Goal: Obtain resource: Download file/media

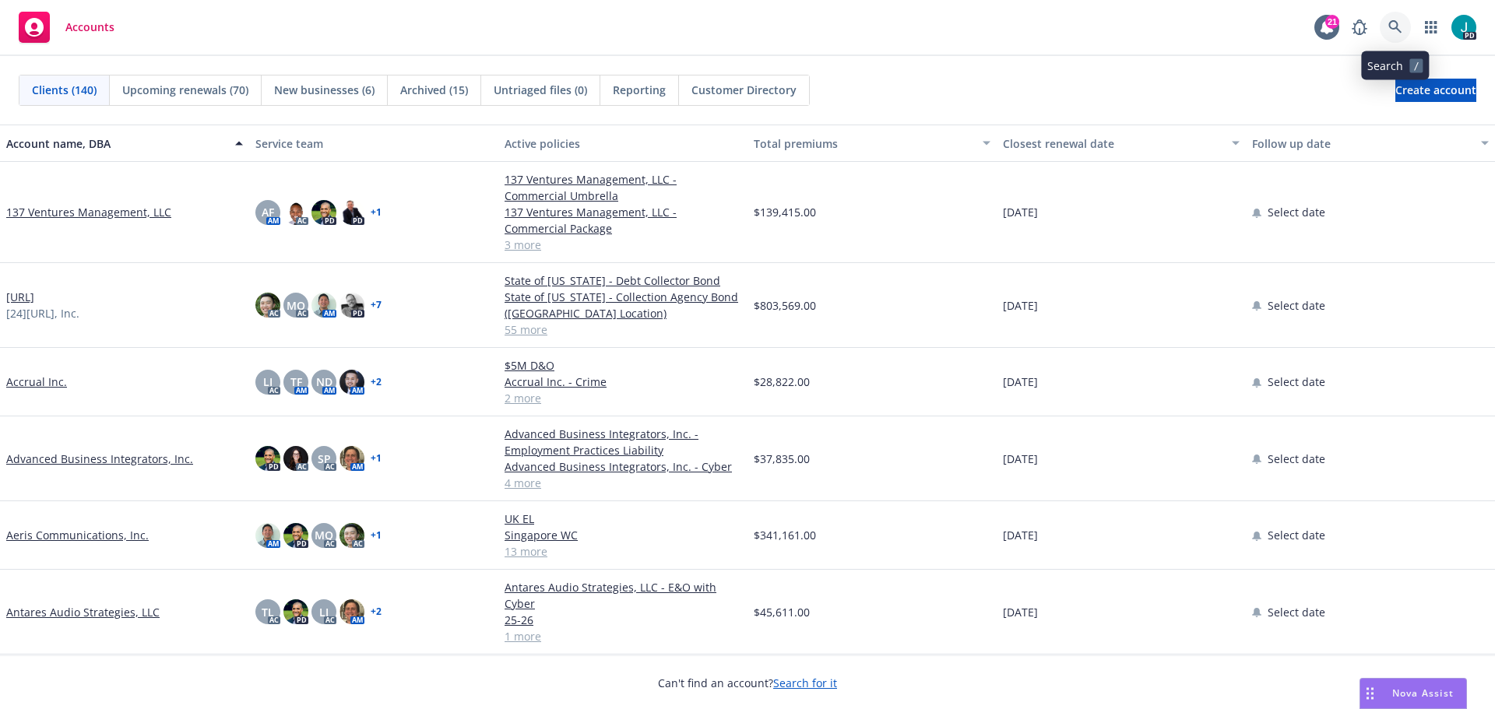
click at [1394, 18] on link at bounding box center [1395, 27] width 31 height 31
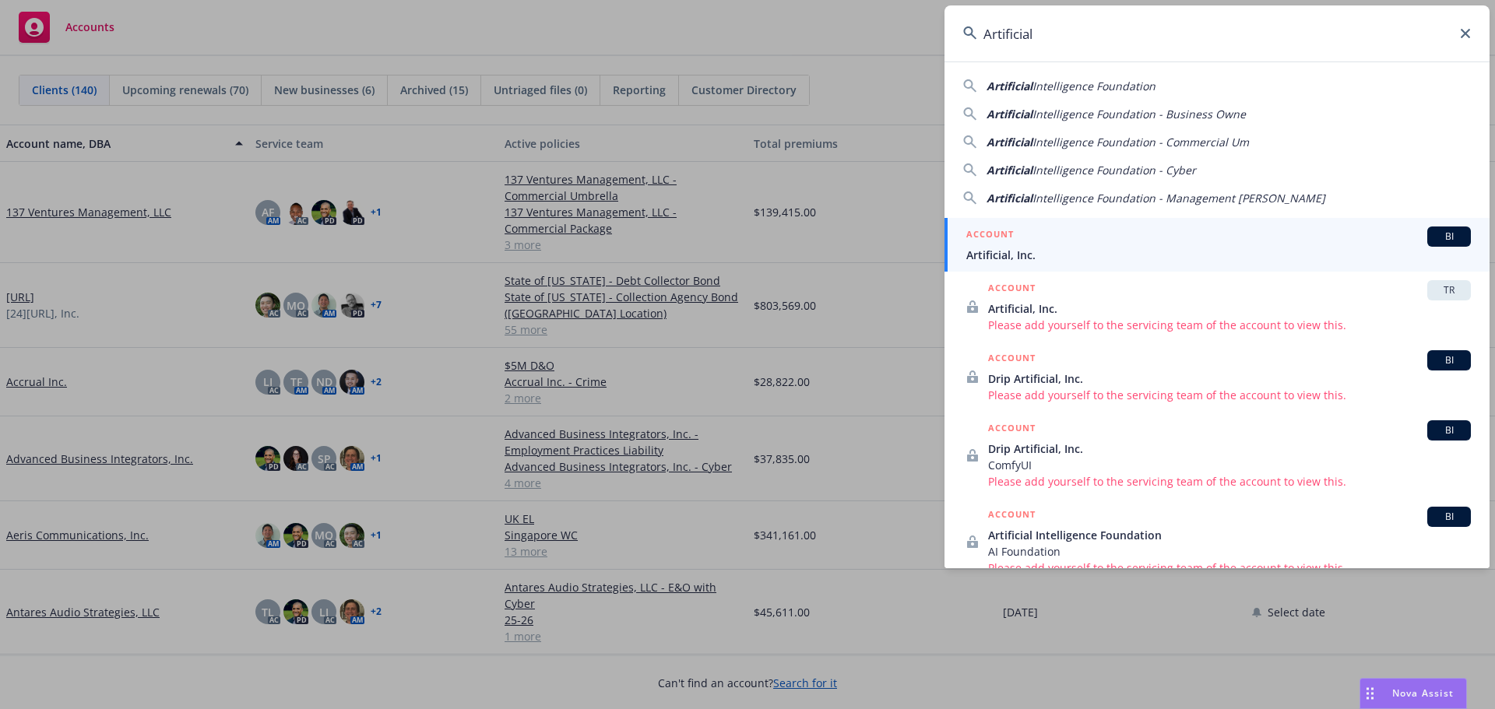
type input "Artificial"
click at [1031, 250] on span "Artificial, Inc." at bounding box center [1218, 255] width 504 height 16
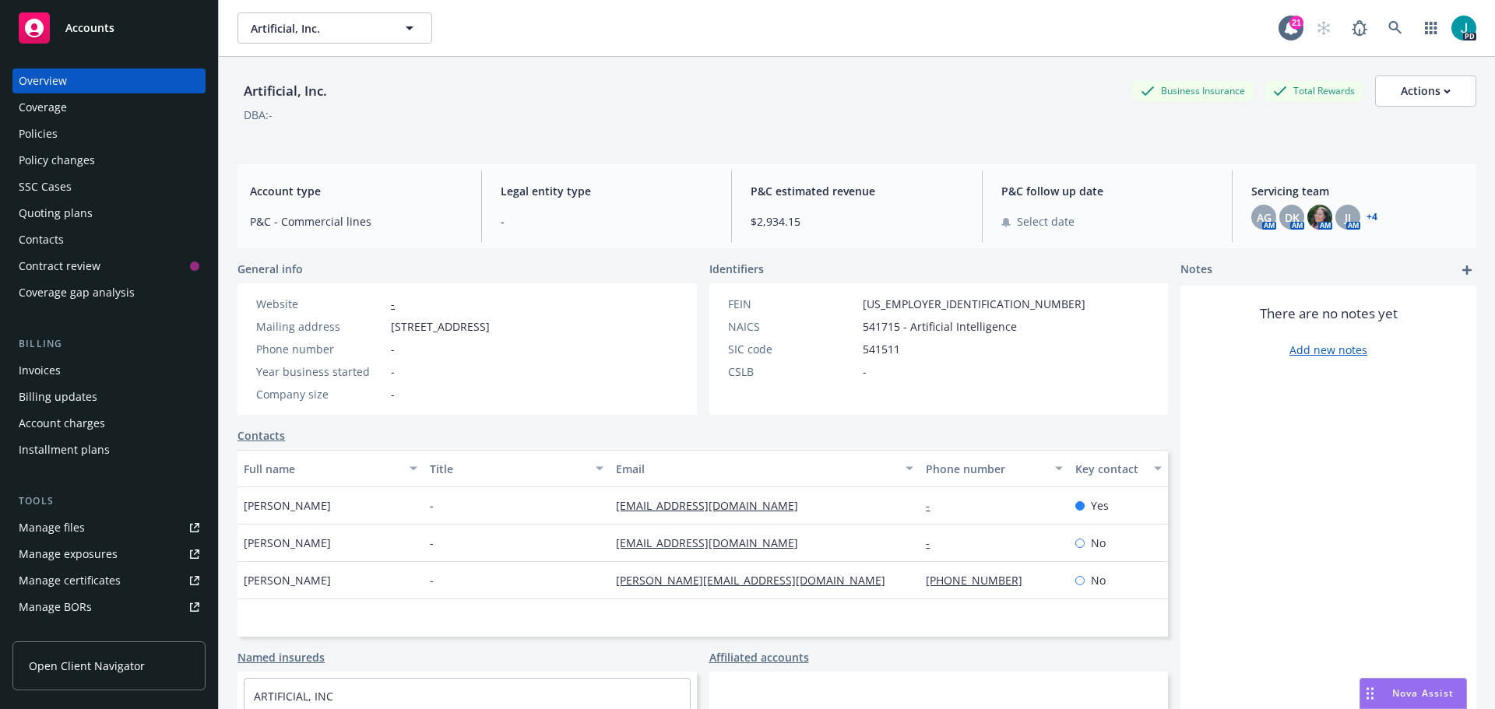
click at [65, 135] on div "Policies" at bounding box center [109, 133] width 181 height 25
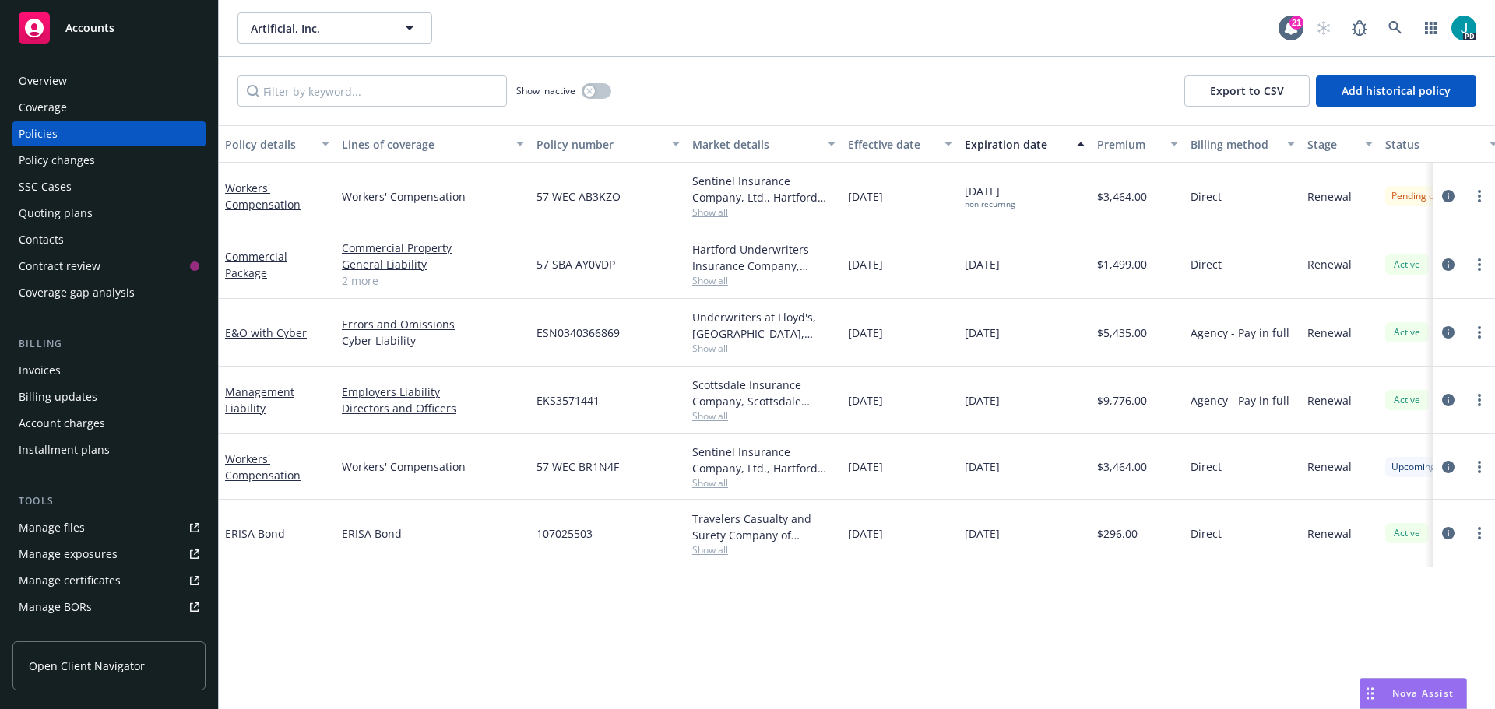
click at [72, 76] on div "Overview" at bounding box center [109, 81] width 181 height 25
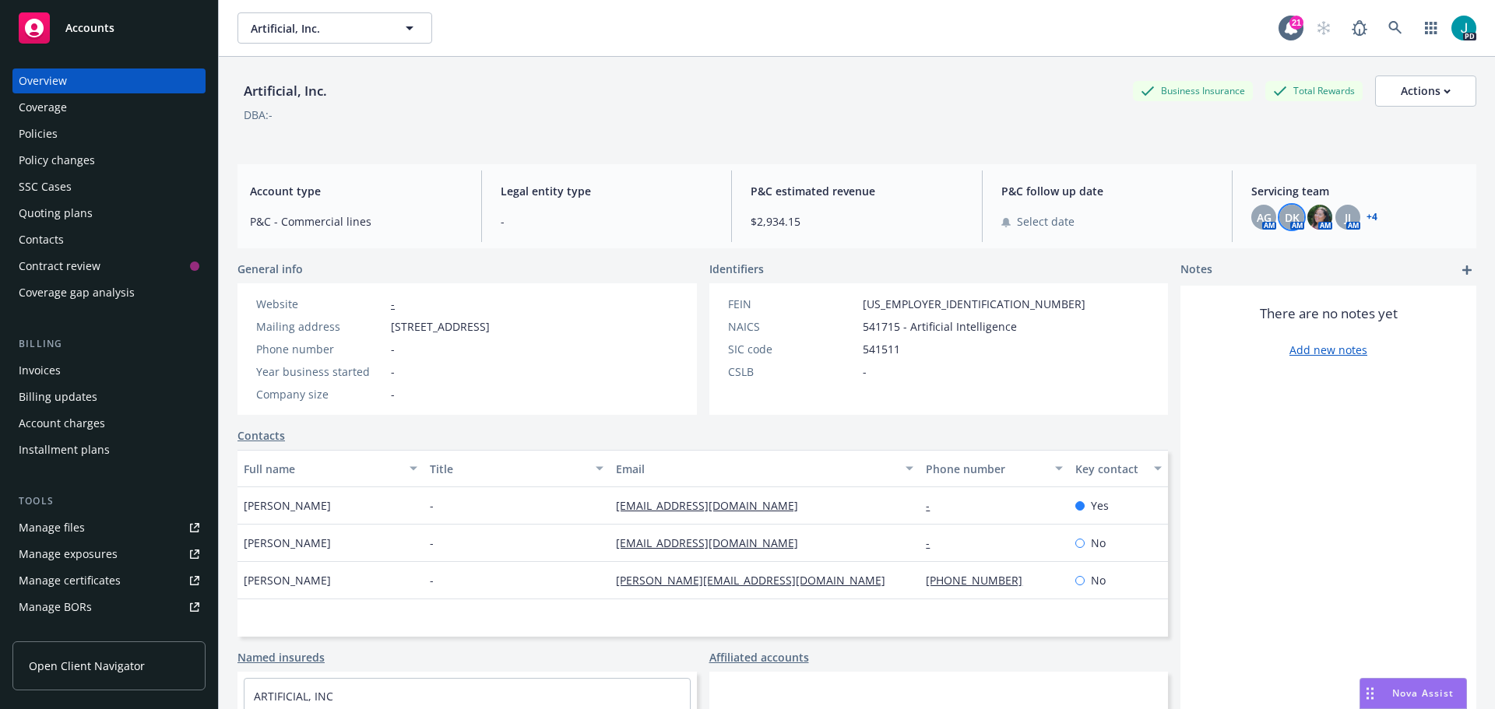
click at [1285, 219] on span "DK" at bounding box center [1292, 217] width 15 height 16
click at [1274, 265] on link "close" at bounding box center [1272, 258] width 19 height 19
click at [82, 124] on div "Policies" at bounding box center [109, 133] width 181 height 25
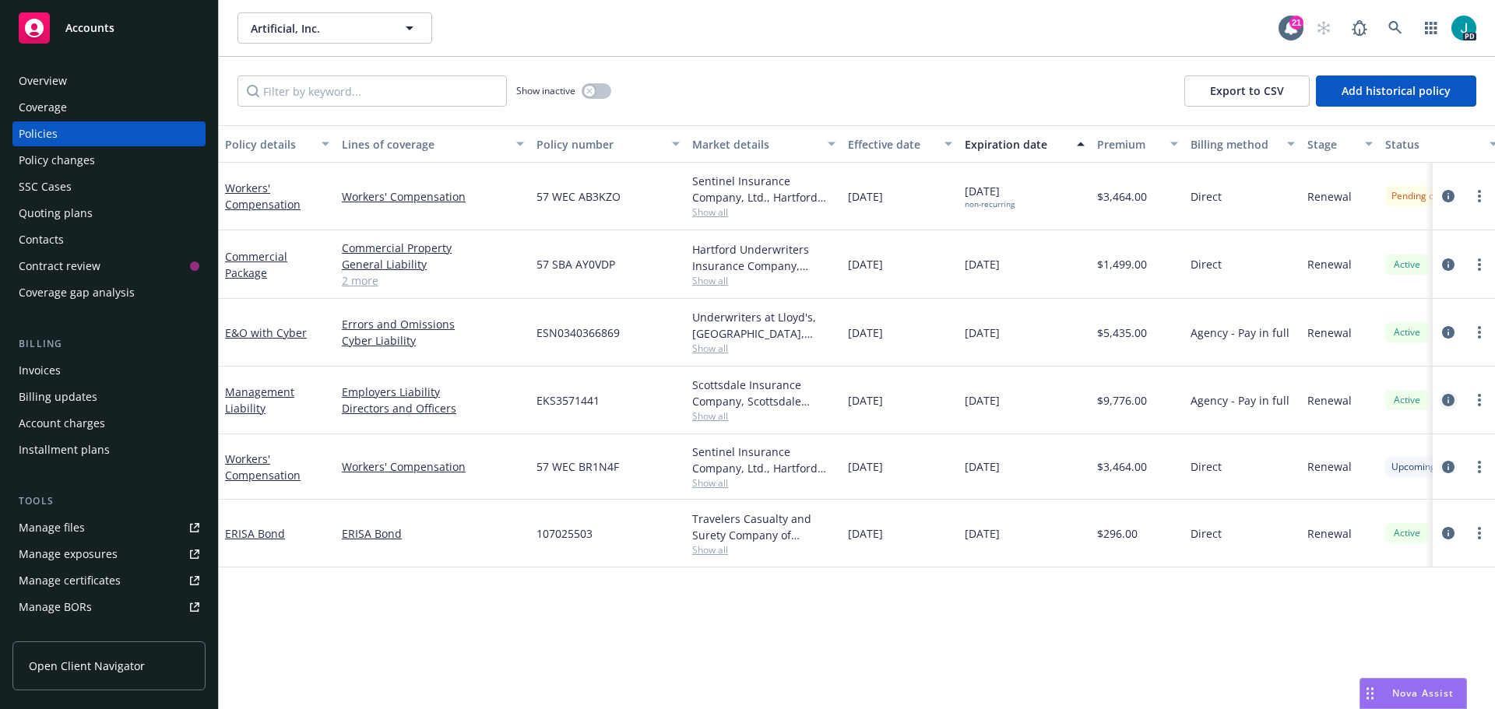
click at [1448, 403] on icon "circleInformation" at bounding box center [1448, 400] width 12 height 12
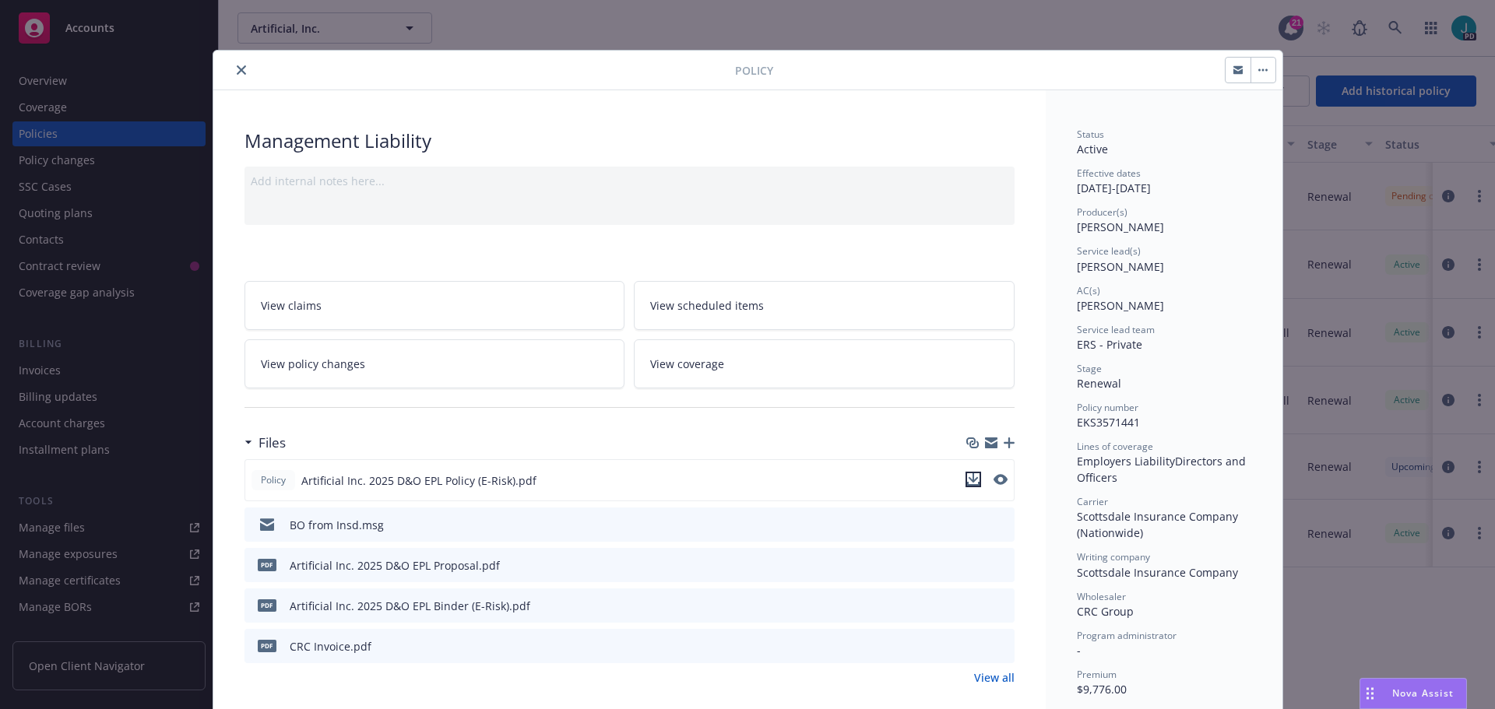
click at [967, 476] on icon "download file" at bounding box center [973, 479] width 12 height 12
click at [241, 69] on button "close" at bounding box center [241, 70] width 19 height 19
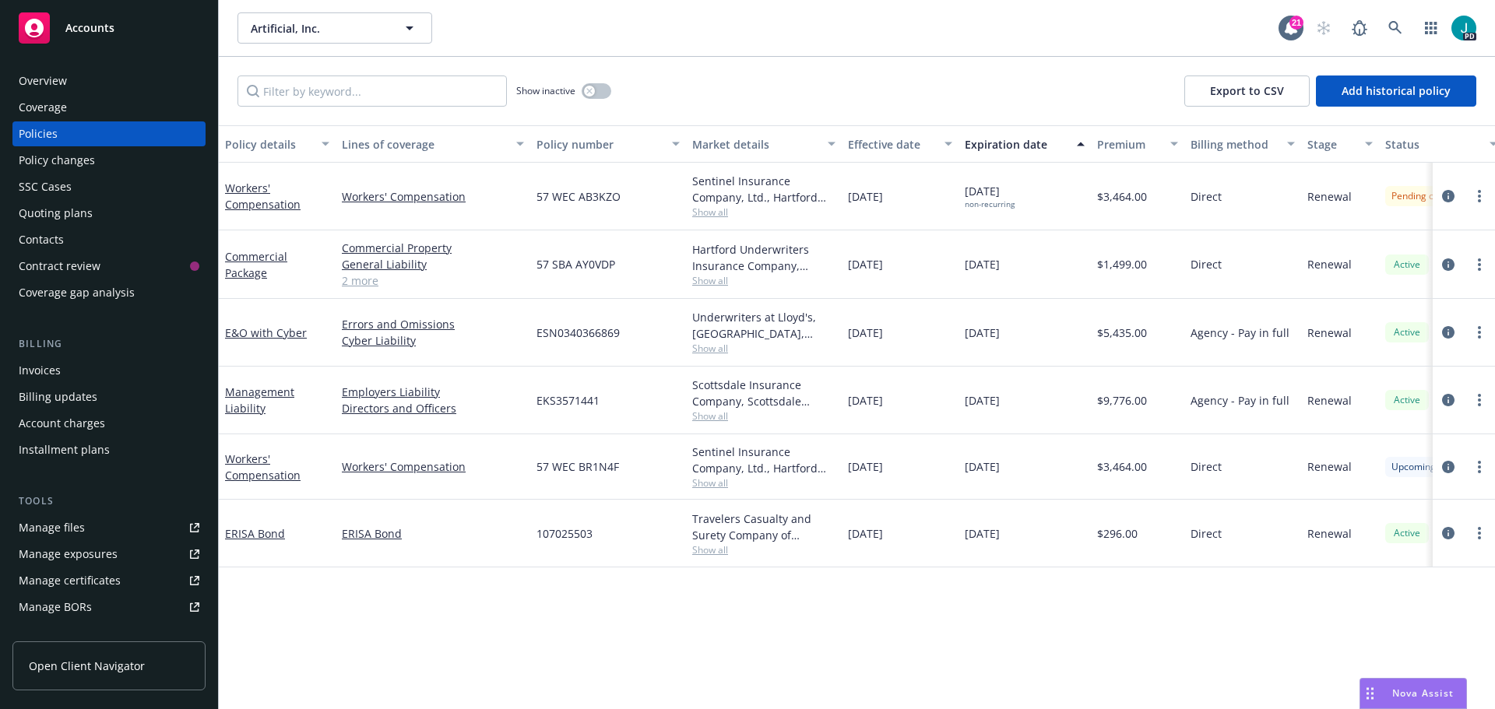
click at [61, 86] on div "Overview" at bounding box center [43, 81] width 48 height 25
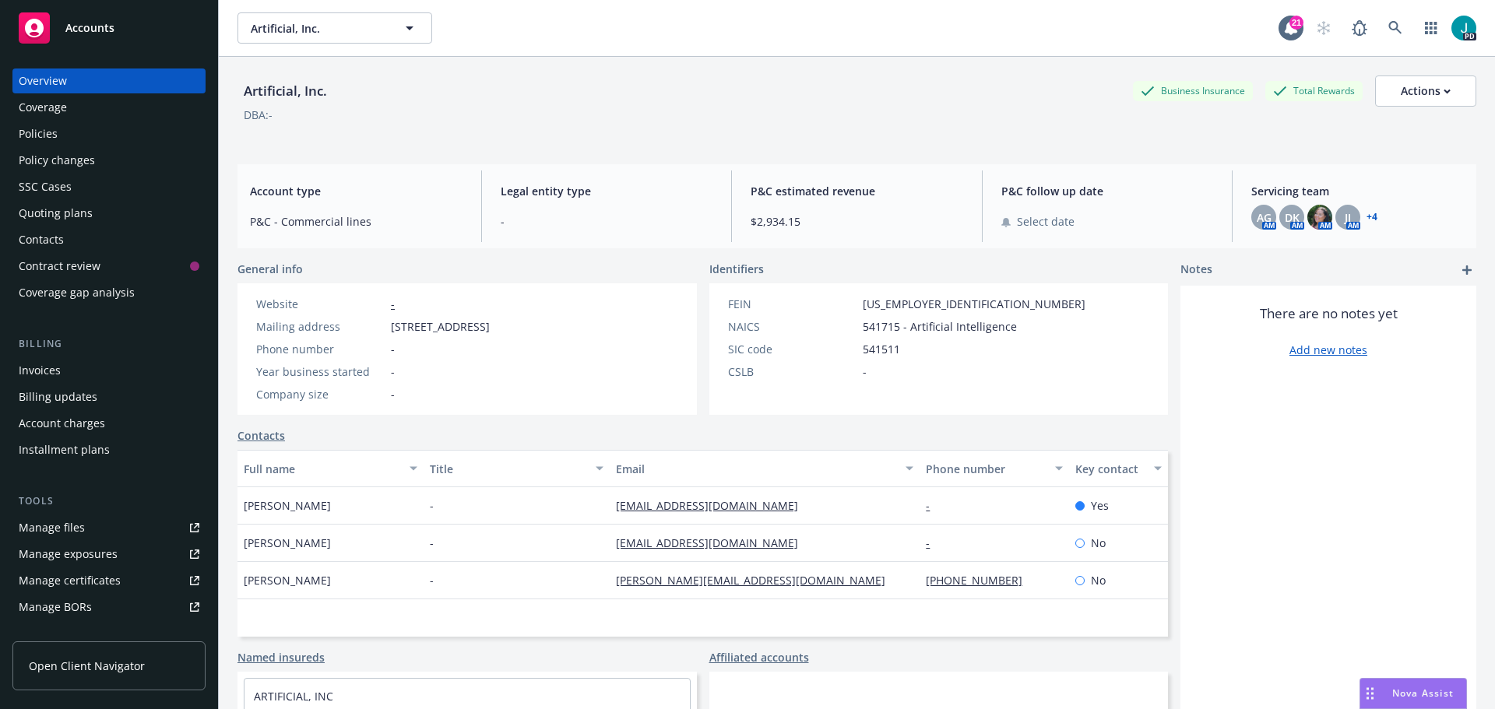
click at [1366, 217] on link "+ 4" at bounding box center [1371, 217] width 11 height 9
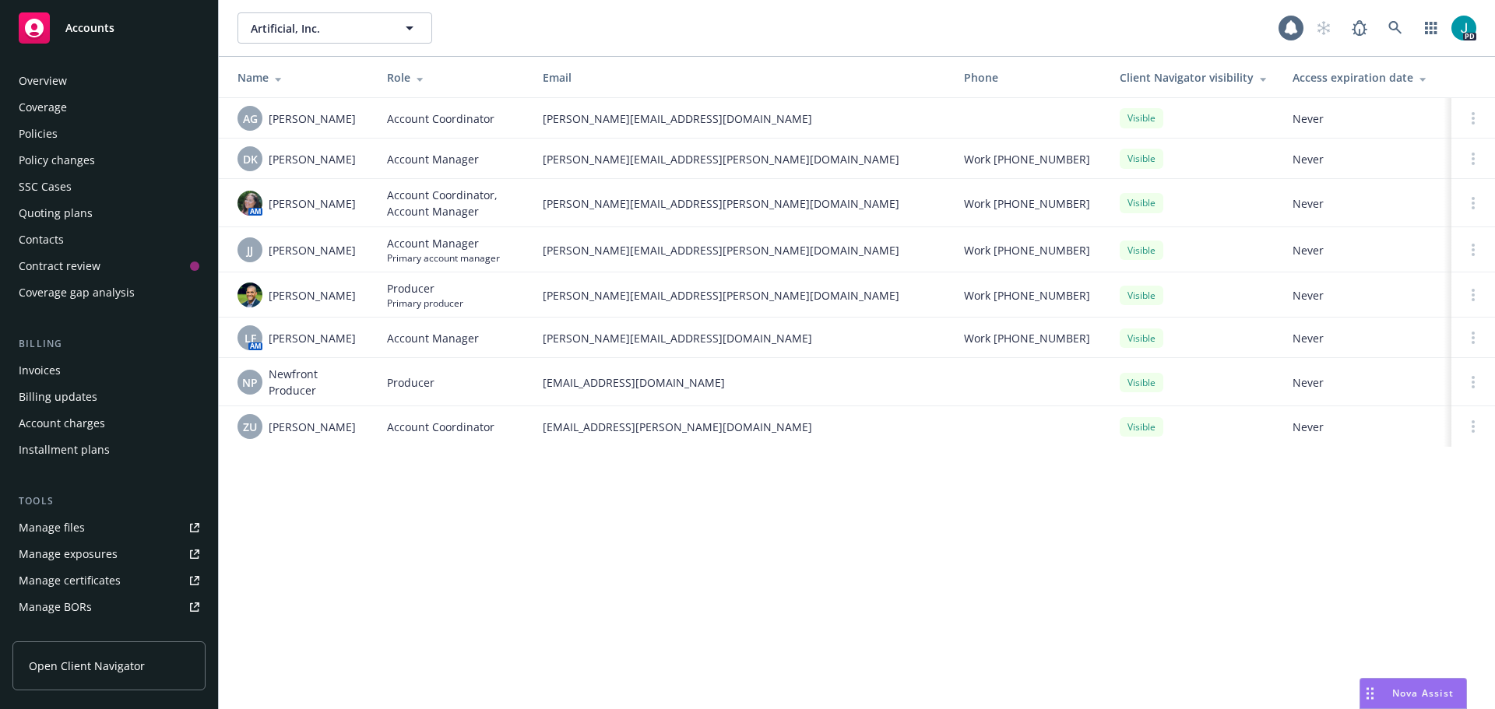
scroll to position [279, 0]
